Goal: Find specific page/section: Find specific page/section

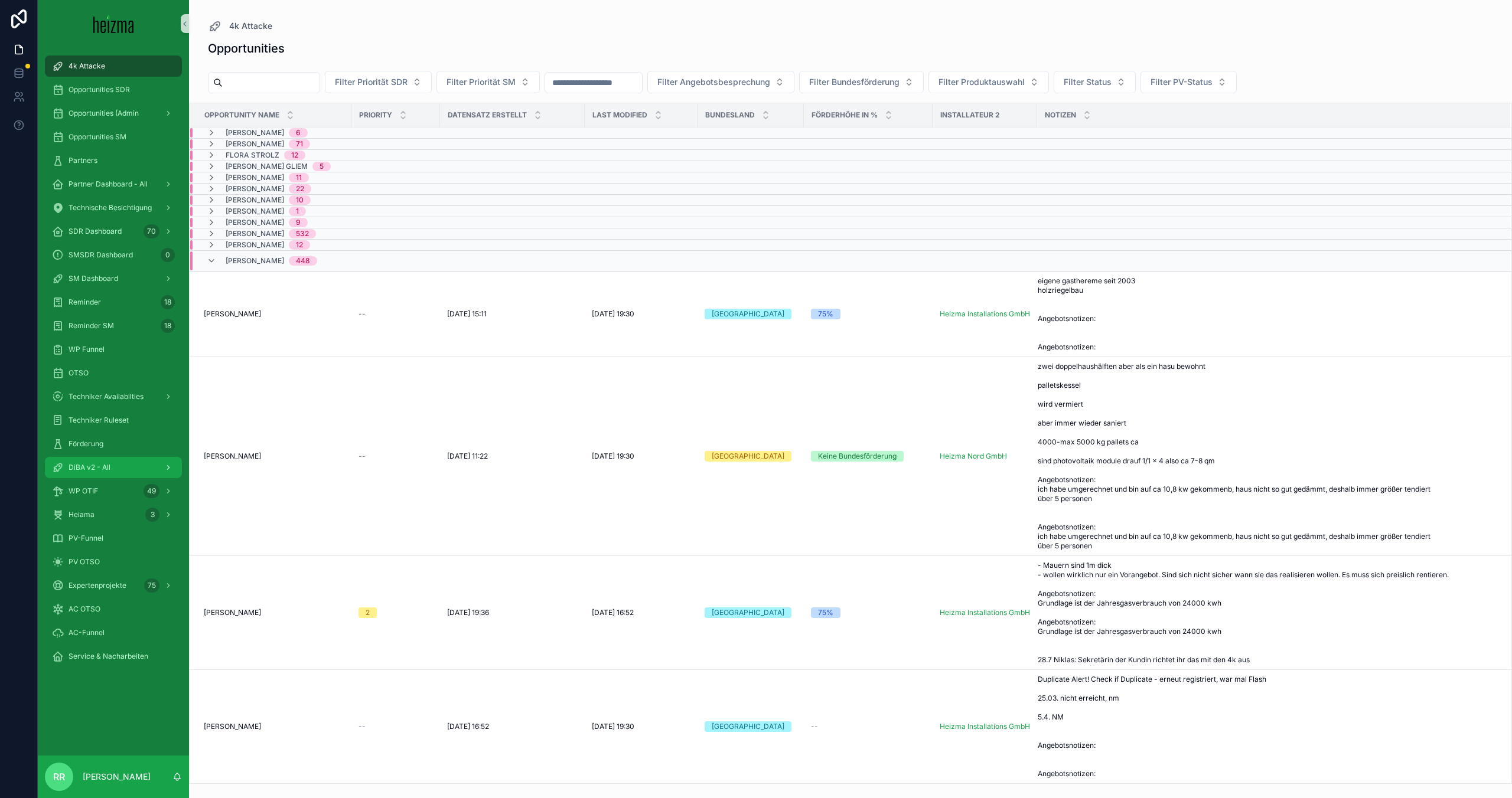
click at [89, 466] on span "DiBA v2 - All" at bounding box center [89, 468] width 42 height 10
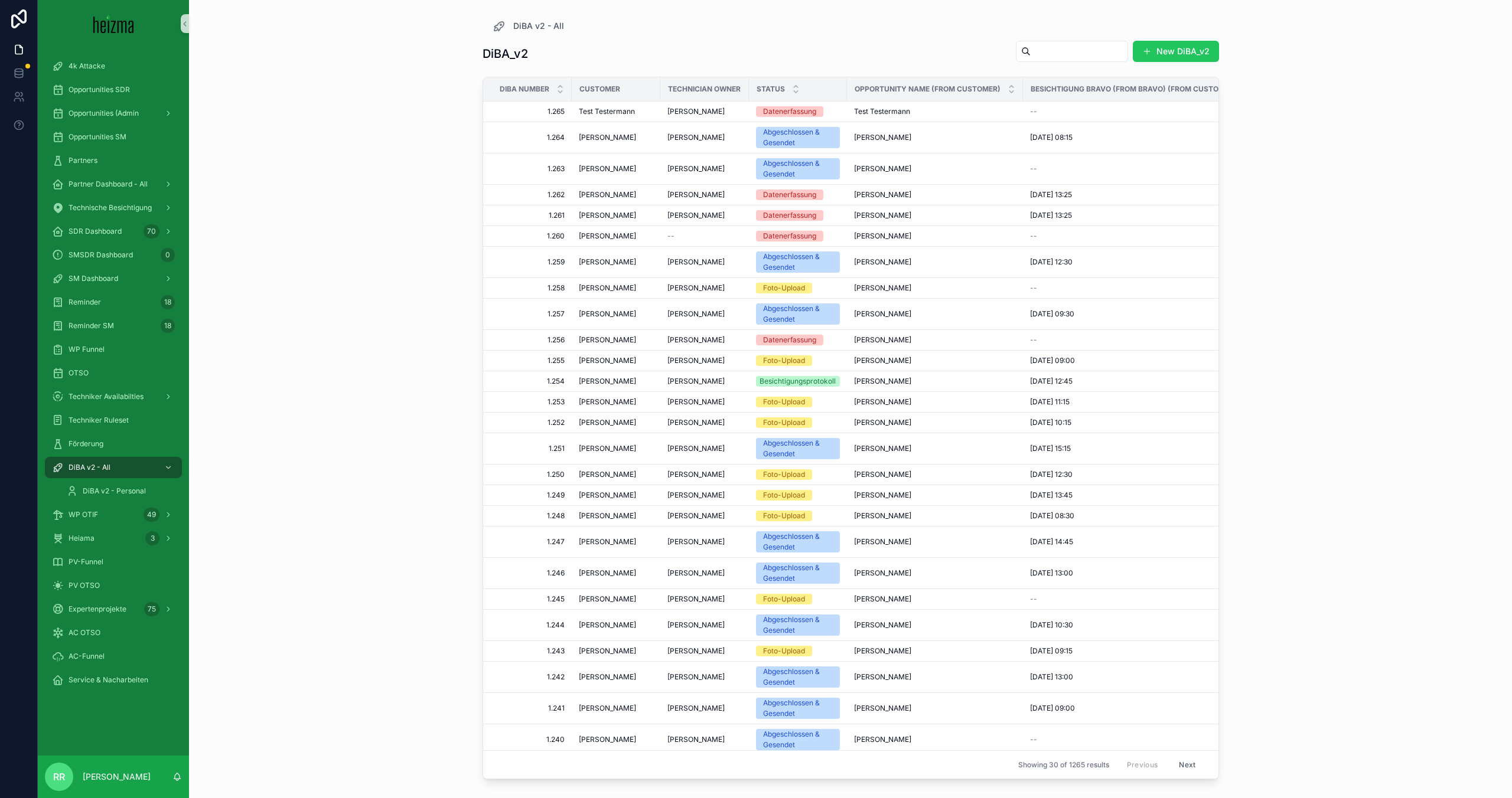
click at [1050, 64] on div "DiBA_v2 New DiBA_v2" at bounding box center [851, 53] width 737 height 27
click at [1050, 56] on input "scrollable content" at bounding box center [1078, 51] width 97 height 16
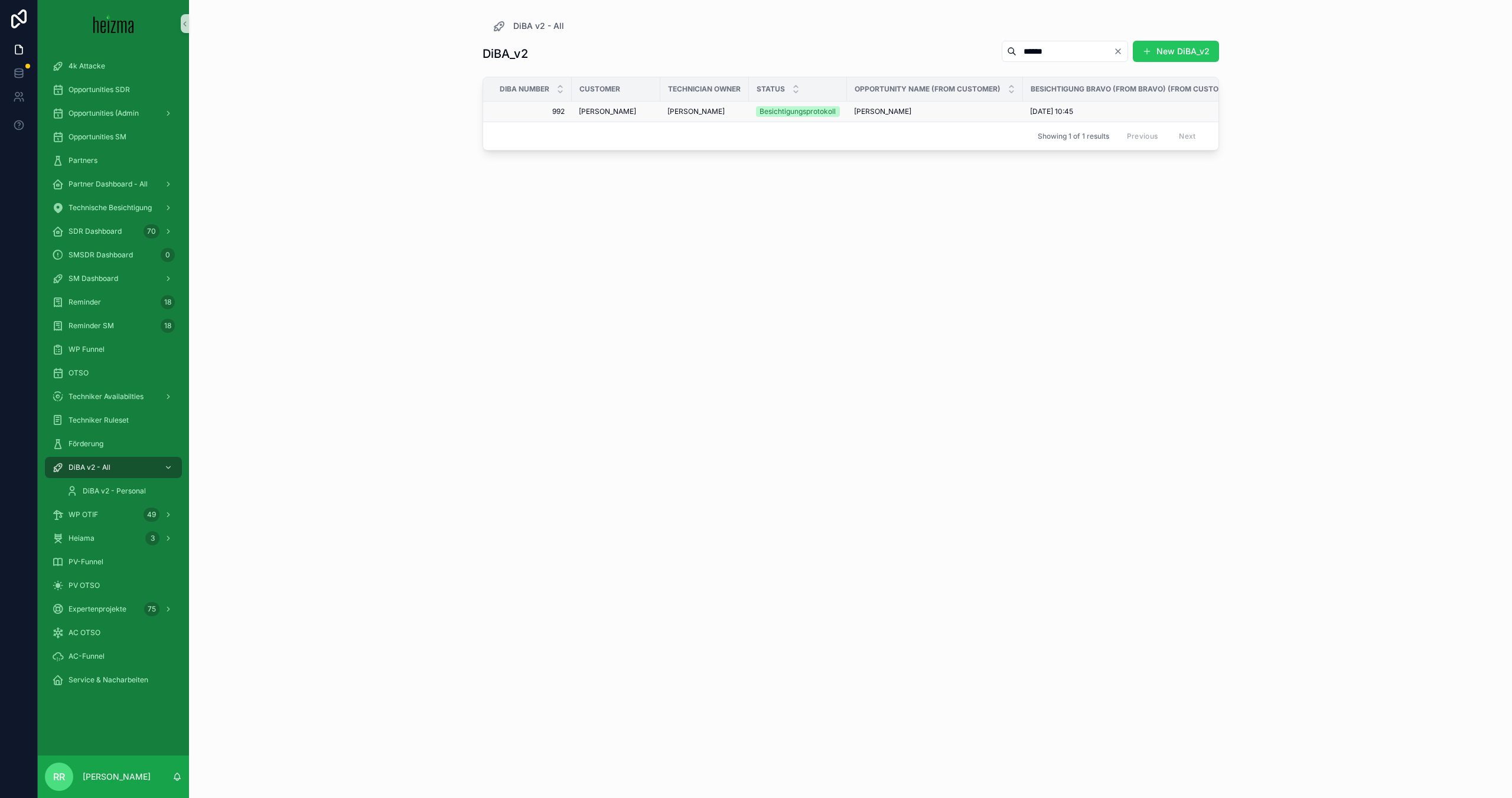
type input "******"
click at [625, 115] on div "Hanna Tanzer" at bounding box center [616, 111] width 74 height 10
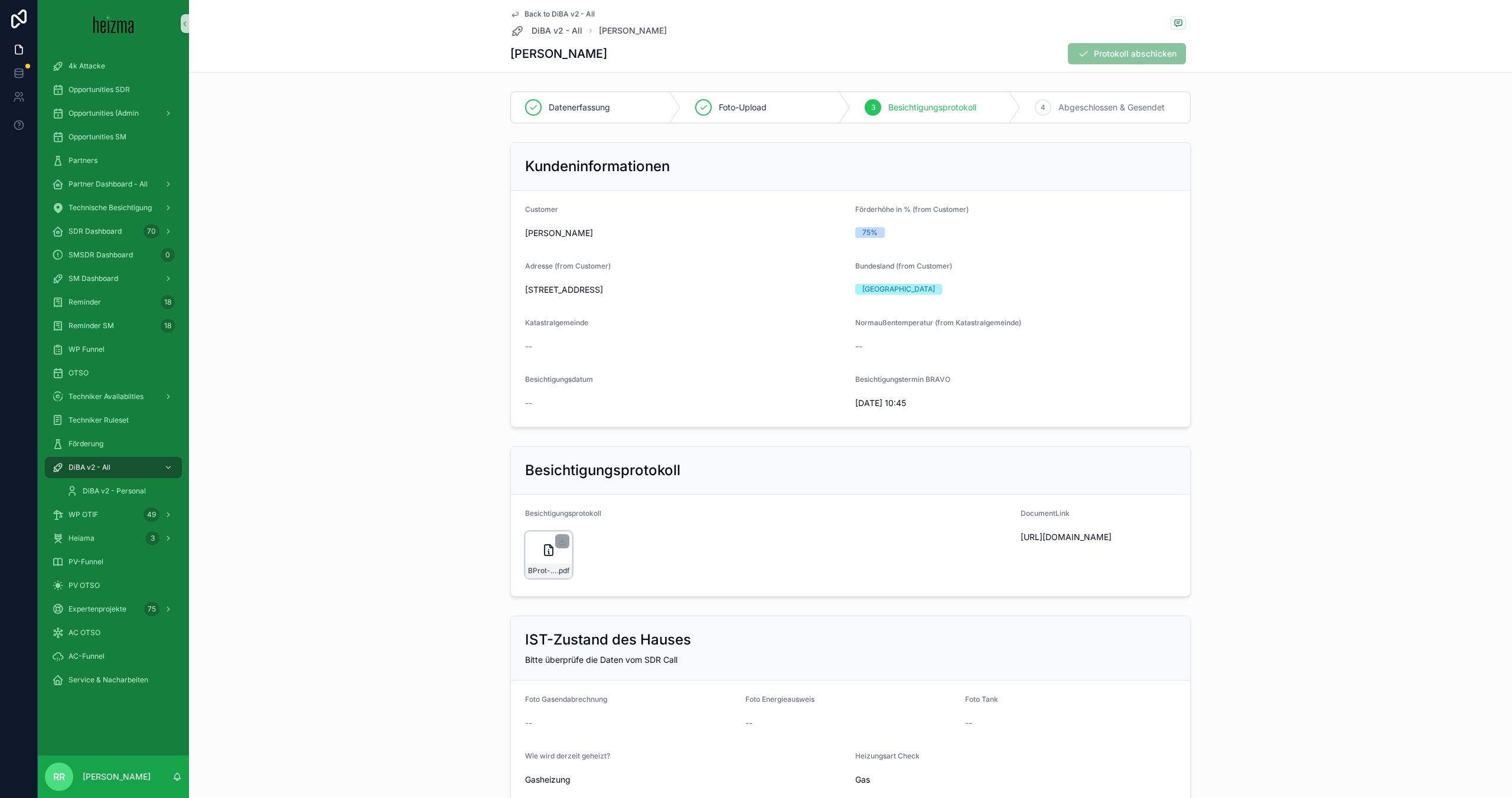
click at [546, 556] on icon "scrollable content" at bounding box center [548, 550] width 14 height 14
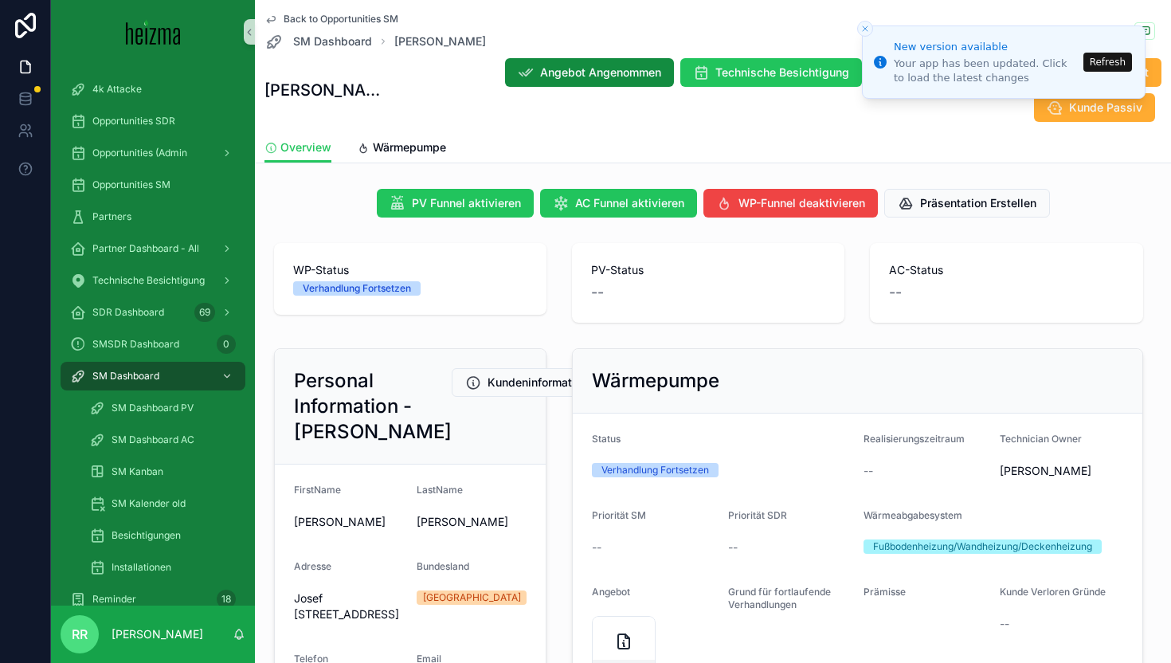
click at [860, 23] on button "Close toast" at bounding box center [865, 29] width 16 height 16
click at [1103, 66] on button "Refresh" at bounding box center [1108, 62] width 49 height 19
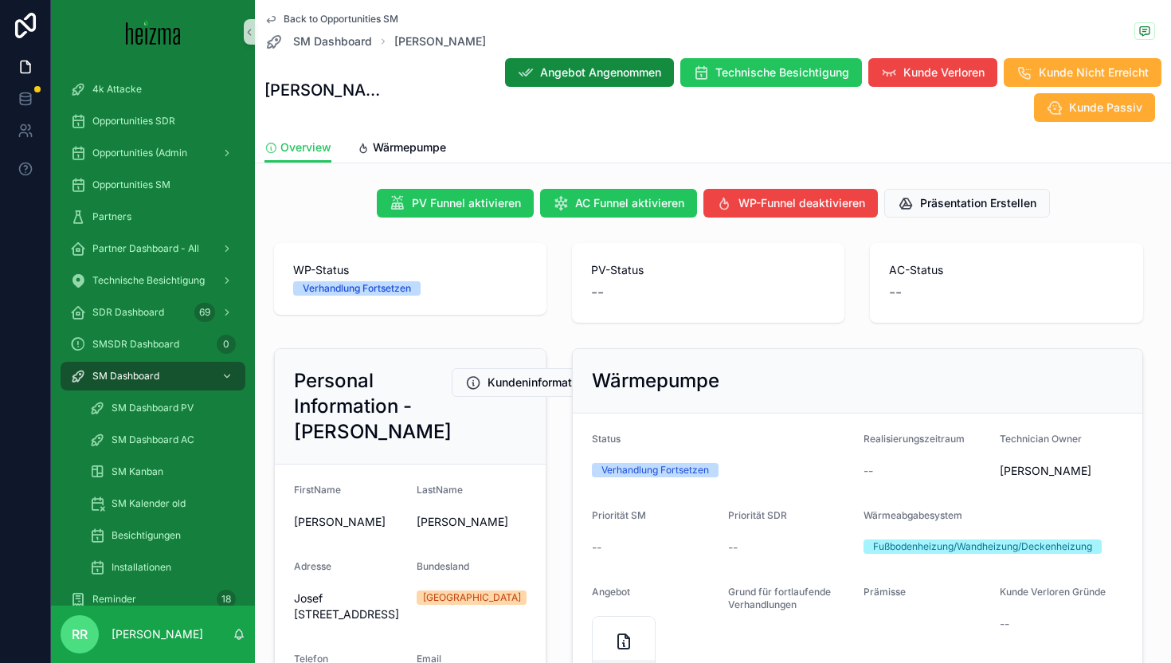
click at [800, 38] on div "Back to Opportunities SM SM Dashboard Claudia Bauer-Wright" at bounding box center [713, 32] width 897 height 38
